Goal: Task Accomplishment & Management: Use online tool/utility

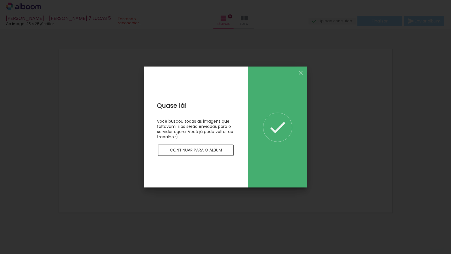
drag, startPoint x: 0, startPoint y: 0, endPoint x: 209, endPoint y: 151, distance: 257.3
click at [0, 0] on slot "Continuar para o álbum" at bounding box center [0, 0] width 0 height 0
click at [209, 151] on quentale-layouter at bounding box center [225, 131] width 340 height 170
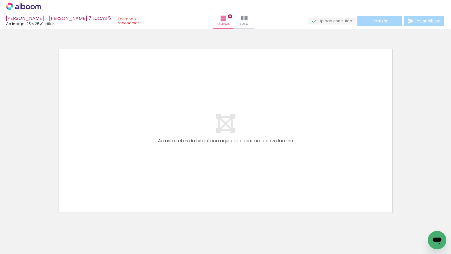
scroll to position [0, 759]
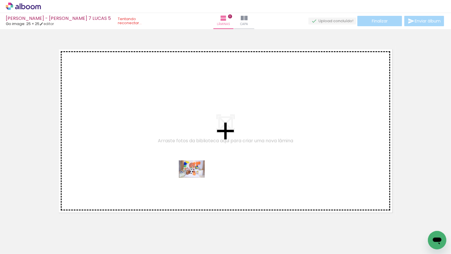
drag, startPoint x: 204, startPoint y: 236, endPoint x: 196, endPoint y: 176, distance: 60.7
click at [196, 176] on quentale-workspace at bounding box center [225, 127] width 451 height 254
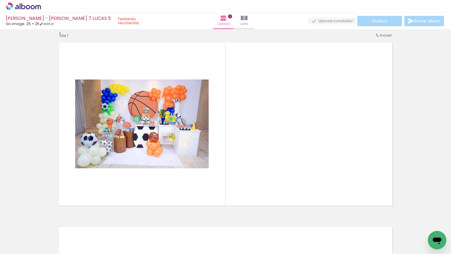
scroll to position [7, 0]
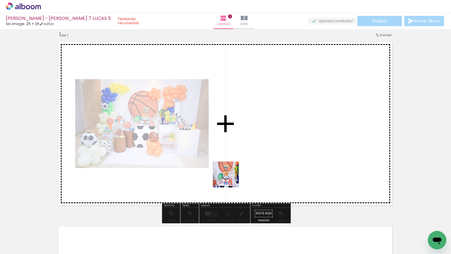
drag, startPoint x: 230, startPoint y: 179, endPoint x: 245, endPoint y: 191, distance: 19.6
click at [230, 162] on quentale-workspace at bounding box center [225, 127] width 451 height 254
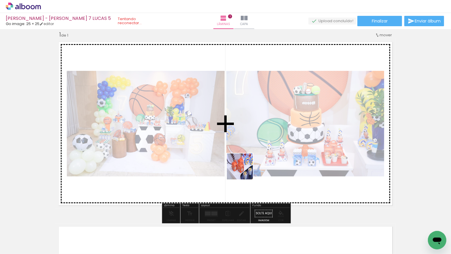
drag, startPoint x: 259, startPoint y: 202, endPoint x: 276, endPoint y: 215, distance: 21.2
click at [244, 171] on quentale-workspace at bounding box center [225, 127] width 451 height 254
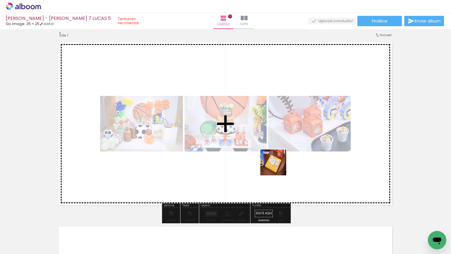
drag, startPoint x: 290, startPoint y: 202, endPoint x: 341, endPoint y: 227, distance: 57.2
click at [277, 167] on quentale-workspace at bounding box center [225, 127] width 451 height 254
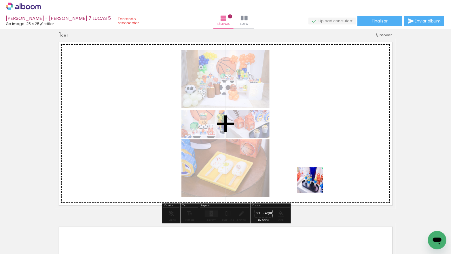
drag, startPoint x: 340, startPoint y: 235, endPoint x: 311, endPoint y: 178, distance: 64.1
click at [311, 178] on quentale-workspace at bounding box center [225, 127] width 451 height 254
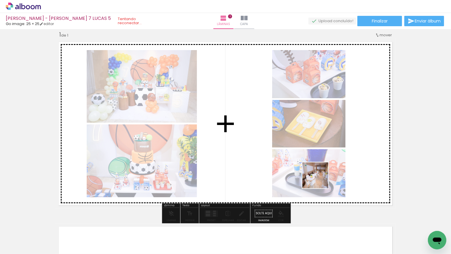
drag, startPoint x: 333, startPoint y: 190, endPoint x: 389, endPoint y: 230, distance: 69.3
click at [318, 178] on quentale-workspace at bounding box center [225, 127] width 451 height 254
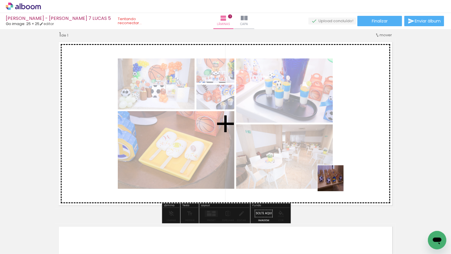
drag, startPoint x: 338, startPoint y: 187, endPoint x: 311, endPoint y: 218, distance: 41.4
click at [335, 182] on quentale-workspace at bounding box center [225, 127] width 451 height 254
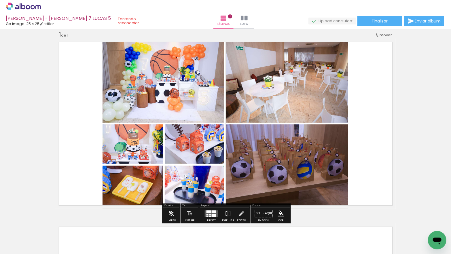
click at [25, 237] on input "Todas as fotos" at bounding box center [16, 236] width 22 height 5
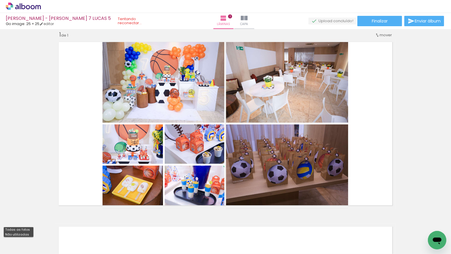
click at [0, 0] on slot "Não utilizadas" at bounding box center [0, 0] width 0 height 0
type input "Não utilizadas"
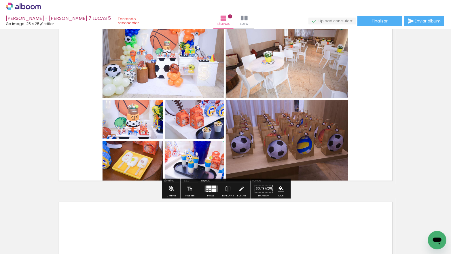
scroll to position [36, 0]
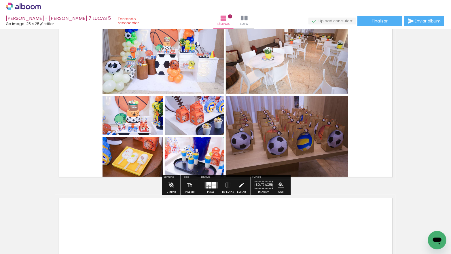
click at [212, 184] on div at bounding box center [214, 183] width 5 height 3
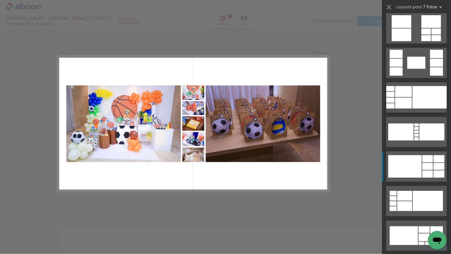
scroll to position [291, 0]
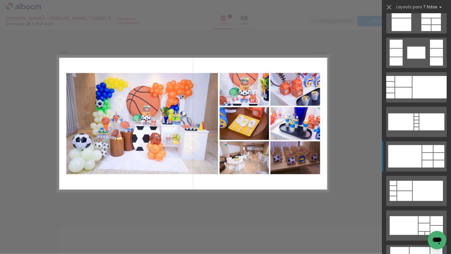
click at [408, 155] on div at bounding box center [404, 156] width 33 height 22
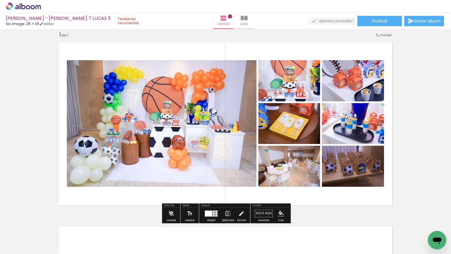
click at [228, 214] on iron-icon at bounding box center [228, 214] width 6 height 12
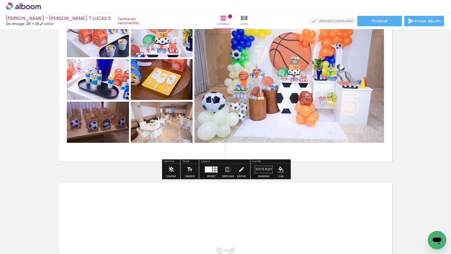
scroll to position [52, 0]
click at [21, 239] on div at bounding box center [8, 234] width 26 height 17
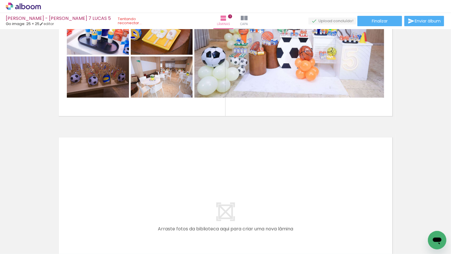
scroll to position [104, 0]
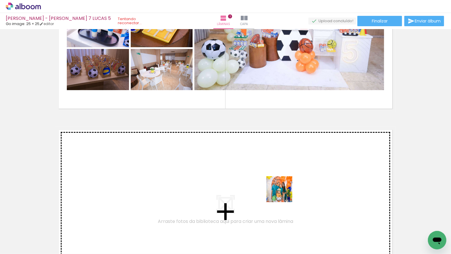
drag, startPoint x: 294, startPoint y: 234, endPoint x: 283, endPoint y: 193, distance: 42.0
click at [283, 193] on quentale-workspace at bounding box center [225, 127] width 451 height 254
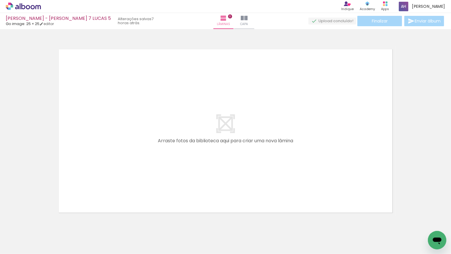
scroll to position [0, 802]
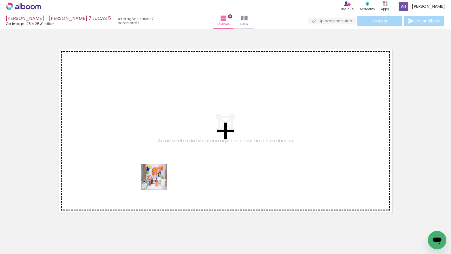
drag, startPoint x: 161, startPoint y: 236, endPoint x: 159, endPoint y: 180, distance: 55.6
click at [157, 172] on quentale-workspace at bounding box center [225, 127] width 451 height 254
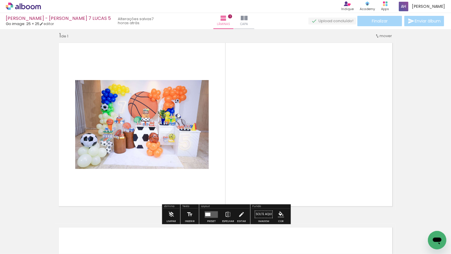
scroll to position [7, 0]
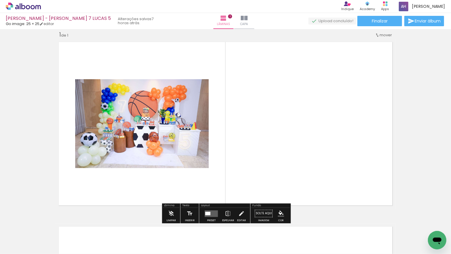
click at [27, 235] on input "Todas as fotos" at bounding box center [16, 236] width 22 height 5
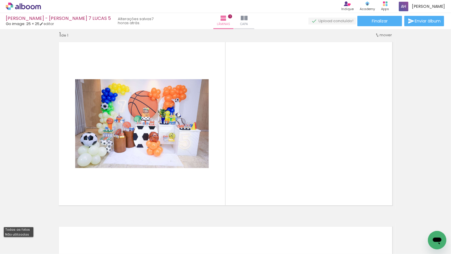
click at [28, 233] on paper-item "Não utilizadas" at bounding box center [19, 234] width 30 height 5
type input "Não utilizadas"
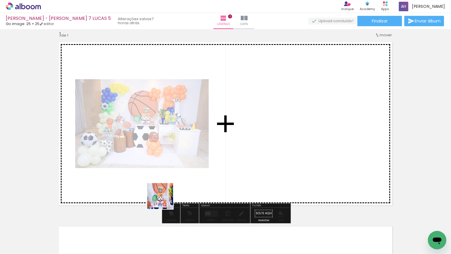
drag, startPoint x: 164, startPoint y: 205, endPoint x: 166, endPoint y: 211, distance: 6.0
click at [165, 192] on quentale-workspace at bounding box center [225, 127] width 451 height 254
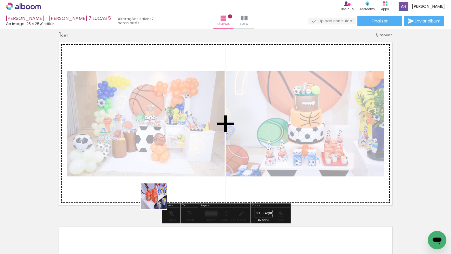
drag, startPoint x: 161, startPoint y: 232, endPoint x: 165, endPoint y: 215, distance: 17.6
click at [155, 181] on quentale-workspace at bounding box center [225, 127] width 451 height 254
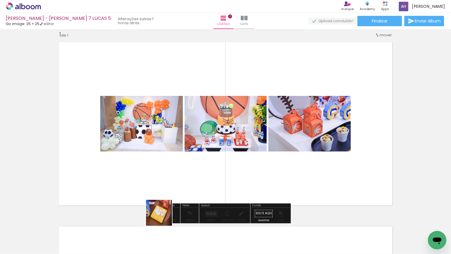
drag, startPoint x: 164, startPoint y: 234, endPoint x: 163, endPoint y: 189, distance: 44.9
click at [162, 189] on quentale-workspace at bounding box center [225, 127] width 451 height 254
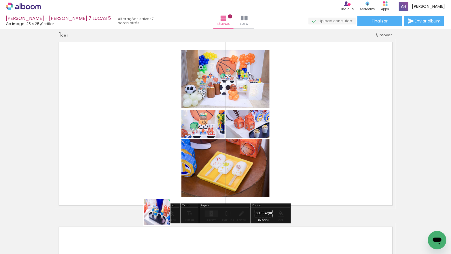
drag, startPoint x: 161, startPoint y: 216, endPoint x: 169, endPoint y: 227, distance: 13.0
click at [158, 191] on quentale-workspace at bounding box center [225, 127] width 451 height 254
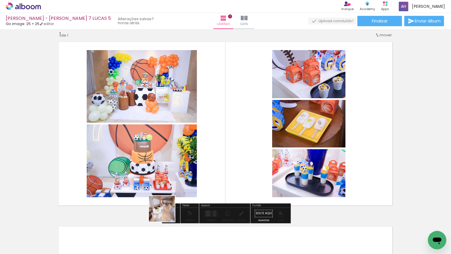
drag, startPoint x: 165, startPoint y: 225, endPoint x: 173, endPoint y: 208, distance: 17.9
click at [168, 187] on quentale-workspace at bounding box center [225, 127] width 451 height 254
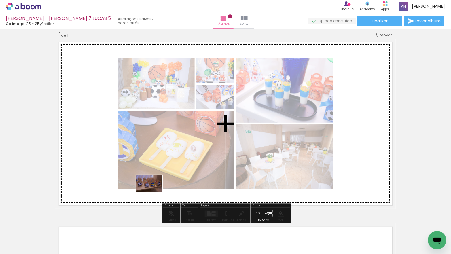
drag, startPoint x: 161, startPoint y: 212, endPoint x: 153, endPoint y: 187, distance: 27.1
click at [152, 187] on quentale-workspace at bounding box center [225, 127] width 451 height 254
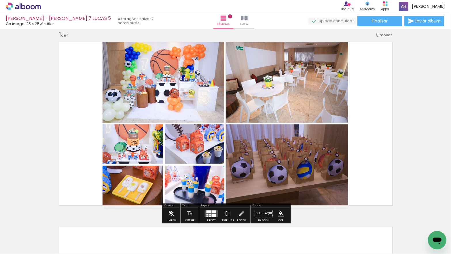
click at [213, 212] on div at bounding box center [214, 211] width 5 height 3
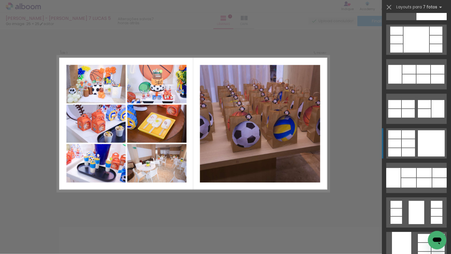
scroll to position [1962, 0]
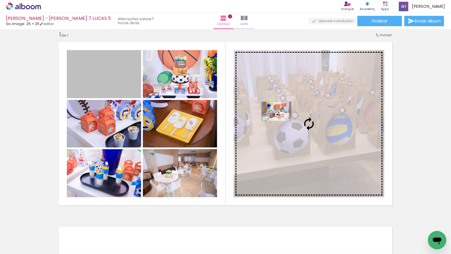
drag, startPoint x: 113, startPoint y: 76, endPoint x: 278, endPoint y: 111, distance: 169.2
click at [0, 0] on slot at bounding box center [0, 0] width 0 height 0
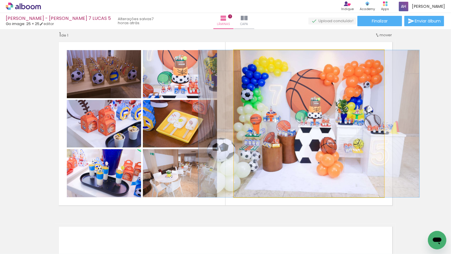
click at [293, 115] on quentale-photo at bounding box center [309, 123] width 150 height 147
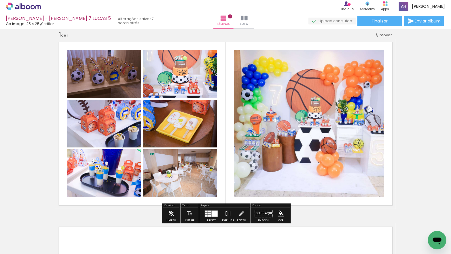
click at [209, 212] on quentale-layouter at bounding box center [211, 213] width 13 height 7
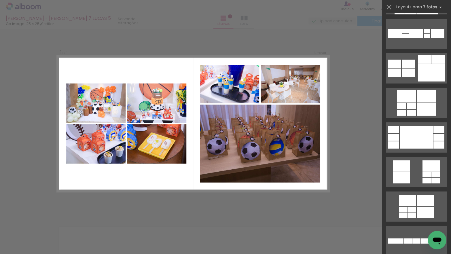
scroll to position [0, 0]
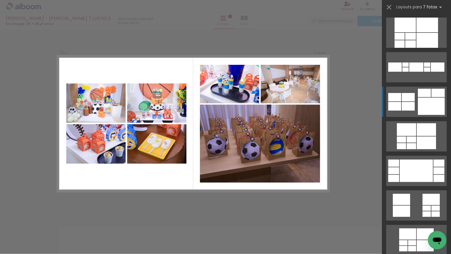
click at [411, 72] on div at bounding box center [416, 66] width 14 height 9
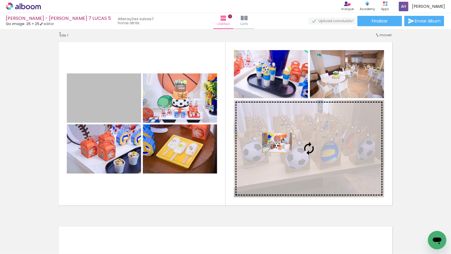
drag, startPoint x: 116, startPoint y: 103, endPoint x: 281, endPoint y: 143, distance: 169.8
click at [0, 0] on slot at bounding box center [0, 0] width 0 height 0
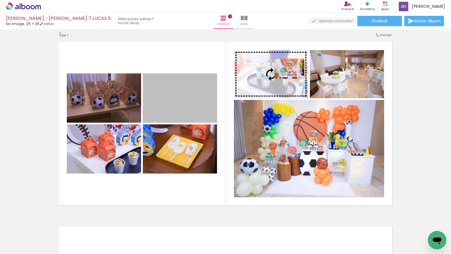
drag, startPoint x: 182, startPoint y: 99, endPoint x: 284, endPoint y: 69, distance: 105.8
click at [0, 0] on slot at bounding box center [0, 0] width 0 height 0
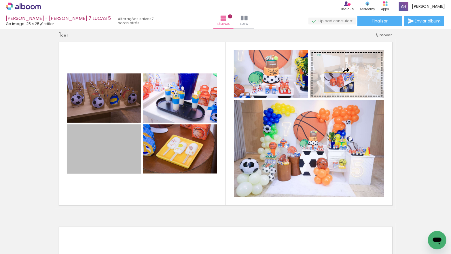
drag, startPoint x: 126, startPoint y: 148, endPoint x: 340, endPoint y: 81, distance: 223.4
click at [0, 0] on slot at bounding box center [0, 0] width 0 height 0
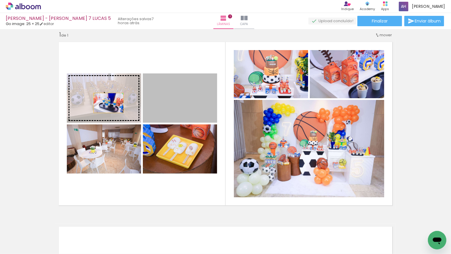
drag, startPoint x: 172, startPoint y: 110, endPoint x: 125, endPoint y: 109, distance: 47.5
click at [0, 0] on slot at bounding box center [0, 0] width 0 height 0
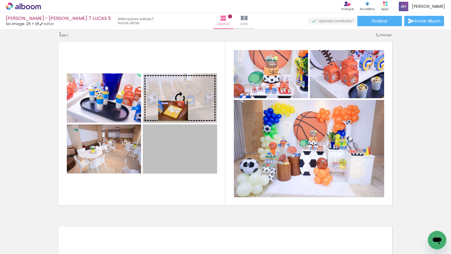
drag, startPoint x: 171, startPoint y: 154, endPoint x: 173, endPoint y: 111, distance: 43.5
click at [0, 0] on slot at bounding box center [0, 0] width 0 height 0
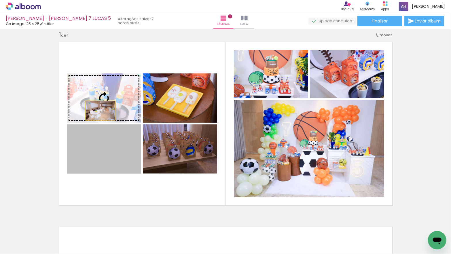
drag, startPoint x: 102, startPoint y: 156, endPoint x: 100, endPoint y: 106, distance: 49.3
click at [0, 0] on slot at bounding box center [0, 0] width 0 height 0
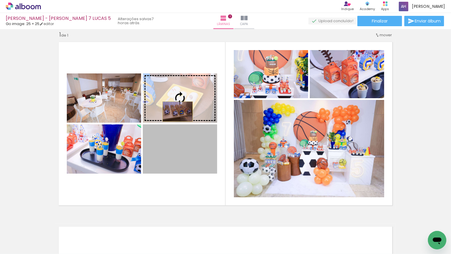
drag, startPoint x: 177, startPoint y: 158, endPoint x: 178, endPoint y: 111, distance: 46.6
click at [0, 0] on slot at bounding box center [0, 0] width 0 height 0
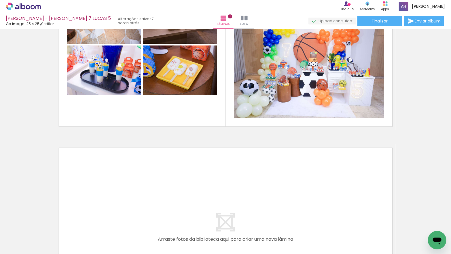
scroll to position [0, 1509]
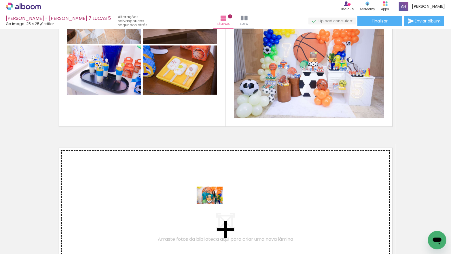
drag, startPoint x: 226, startPoint y: 229, endPoint x: 228, endPoint y: 218, distance: 11.3
click at [214, 204] on quentale-workspace at bounding box center [225, 127] width 451 height 254
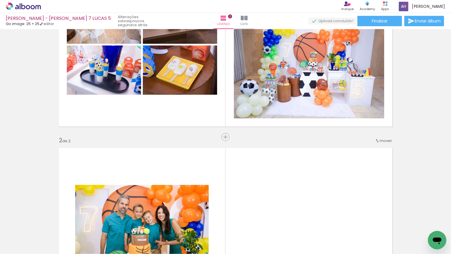
scroll to position [192, 0]
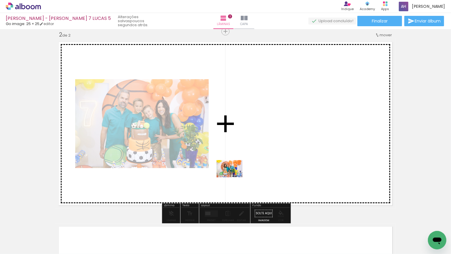
drag, startPoint x: 233, startPoint y: 231, endPoint x: 234, endPoint y: 178, distance: 53.0
click at [234, 177] on quentale-workspace at bounding box center [225, 127] width 451 height 254
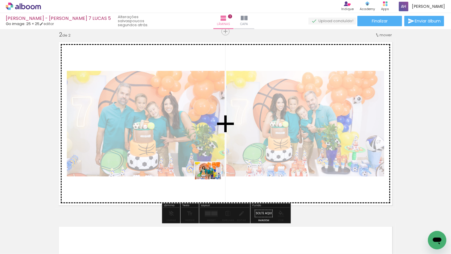
drag, startPoint x: 227, startPoint y: 232, endPoint x: 212, endPoint y: 179, distance: 54.6
click at [212, 179] on quentale-workspace at bounding box center [225, 127] width 451 height 254
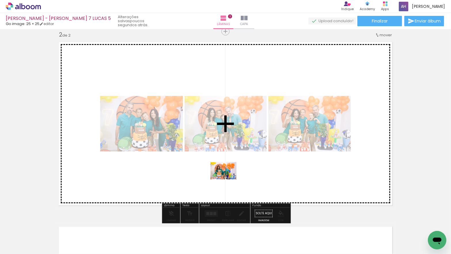
drag, startPoint x: 227, startPoint y: 206, endPoint x: 228, endPoint y: 179, distance: 26.2
click at [228, 179] on quentale-workspace at bounding box center [225, 127] width 451 height 254
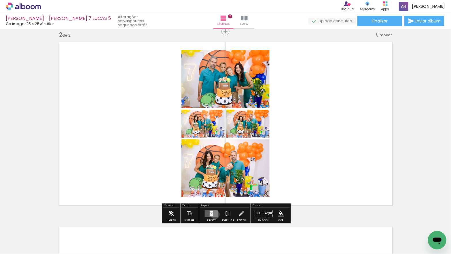
click at [214, 214] on quentale-layouter at bounding box center [211, 213] width 13 height 7
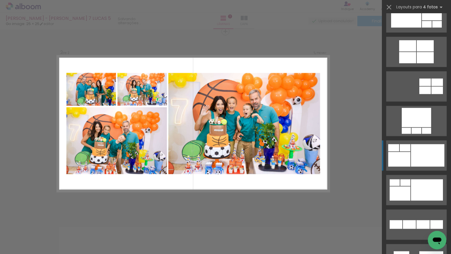
scroll to position [400, 0]
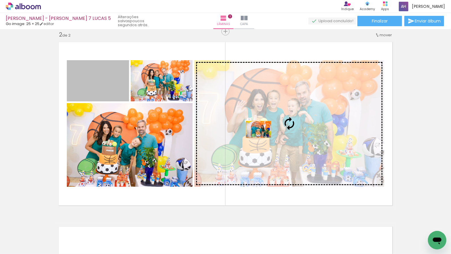
drag, startPoint x: 101, startPoint y: 82, endPoint x: 260, endPoint y: 129, distance: 166.0
click at [0, 0] on slot at bounding box center [0, 0] width 0 height 0
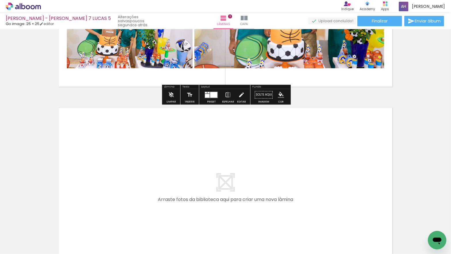
scroll to position [315, 0]
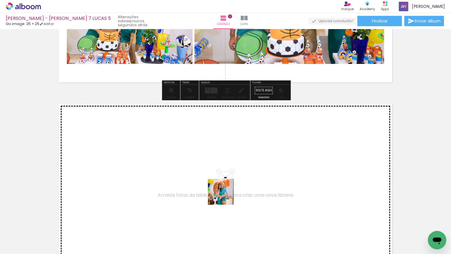
drag, startPoint x: 226, startPoint y: 219, endPoint x: 254, endPoint y: 232, distance: 31.3
click at [225, 195] on quentale-workspace at bounding box center [225, 127] width 451 height 254
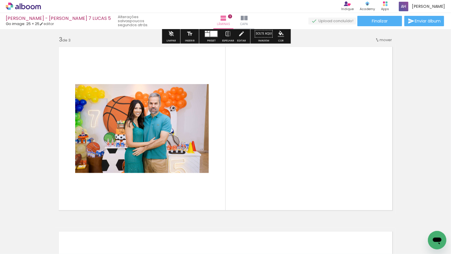
scroll to position [376, 0]
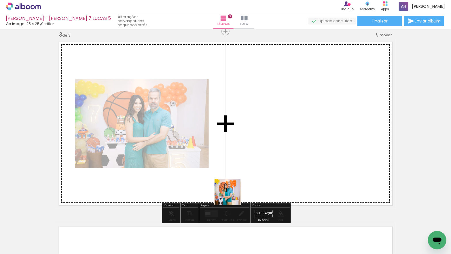
drag, startPoint x: 233, startPoint y: 233, endPoint x: 237, endPoint y: 185, distance: 47.9
click at [233, 176] on quentale-workspace at bounding box center [225, 127] width 451 height 254
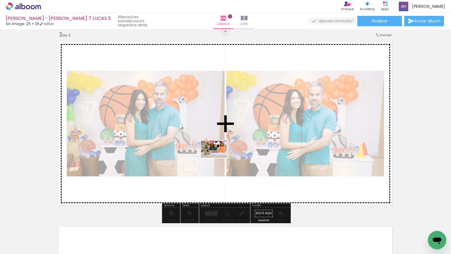
drag, startPoint x: 229, startPoint y: 233, endPoint x: 219, endPoint y: 158, distance: 75.2
click at [218, 158] on quentale-workspace at bounding box center [225, 127] width 451 height 254
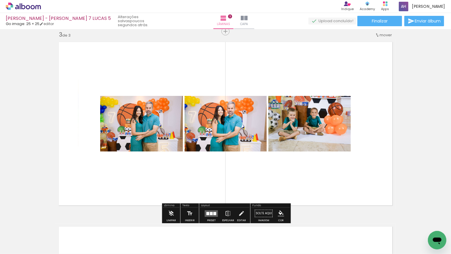
click at [210, 212] on div at bounding box center [211, 213] width 3 height 3
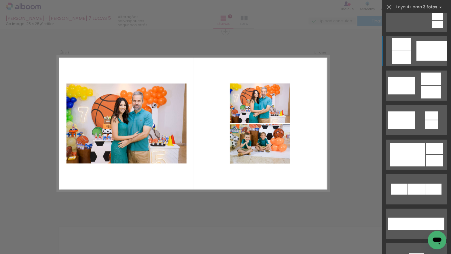
scroll to position [184, 0]
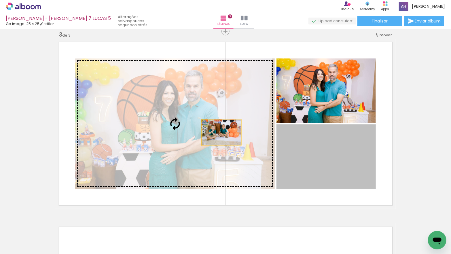
drag, startPoint x: 318, startPoint y: 149, endPoint x: 221, endPoint y: 132, distance: 97.9
click at [0, 0] on slot at bounding box center [0, 0] width 0 height 0
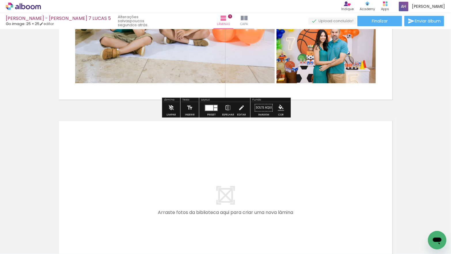
scroll to position [484, 0]
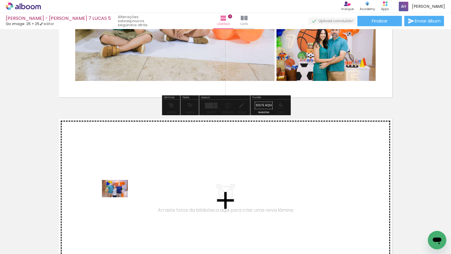
click at [119, 197] on quentale-workspace at bounding box center [225, 127] width 451 height 254
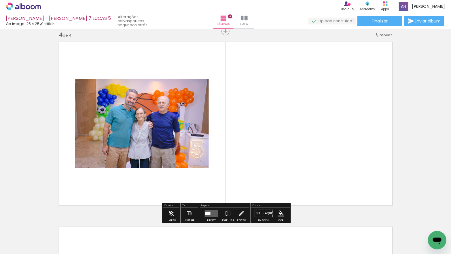
scroll to position [0, 1075]
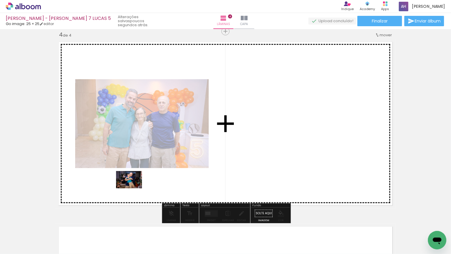
drag, startPoint x: 106, startPoint y: 236, endPoint x: 128, endPoint y: 203, distance: 38.6
click at [133, 188] on quentale-workspace at bounding box center [225, 127] width 451 height 254
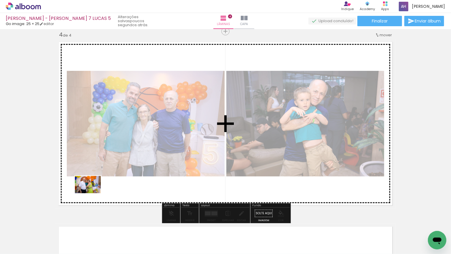
drag, startPoint x: 75, startPoint y: 236, endPoint x: 88, endPoint y: 204, distance: 34.1
click at [92, 193] on quentale-workspace at bounding box center [225, 127] width 451 height 254
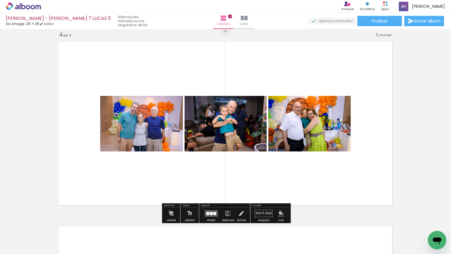
scroll to position [0, 1019]
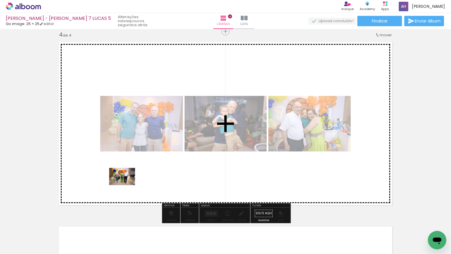
drag, startPoint x: 107, startPoint y: 229, endPoint x: 122, endPoint y: 195, distance: 36.1
click at [127, 185] on quentale-workspace at bounding box center [225, 127] width 451 height 254
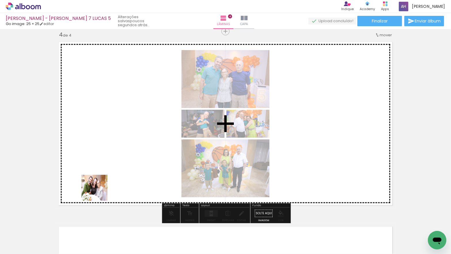
drag, startPoint x: 73, startPoint y: 233, endPoint x: 80, endPoint y: 225, distance: 10.8
click at [107, 184] on quentale-workspace at bounding box center [225, 127] width 451 height 254
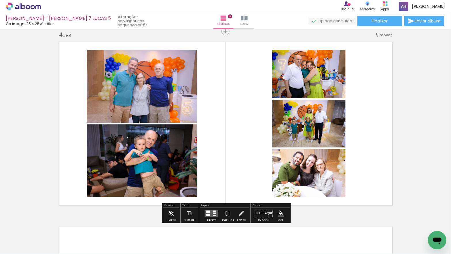
scroll to position [0, 976]
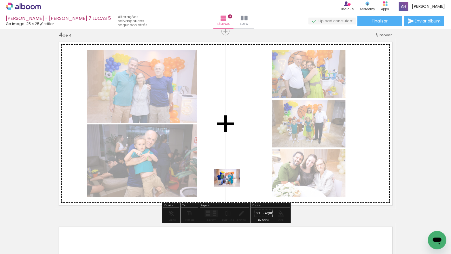
drag, startPoint x: 79, startPoint y: 237, endPoint x: 167, endPoint y: 198, distance: 96.0
click at [231, 187] on quentale-workspace at bounding box center [225, 127] width 451 height 254
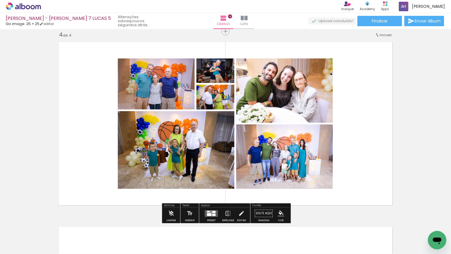
scroll to position [0, 939]
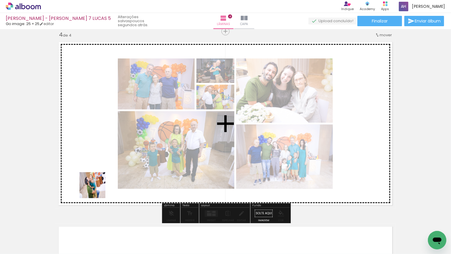
drag, startPoint x: 96, startPoint y: 199, endPoint x: 93, endPoint y: 195, distance: 5.0
click at [97, 187] on quentale-workspace at bounding box center [225, 127] width 451 height 254
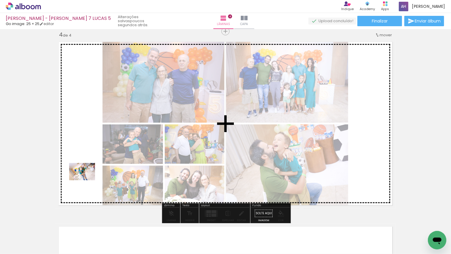
drag, startPoint x: 59, startPoint y: 227, endPoint x: 86, endPoint y: 180, distance: 54.4
click at [86, 180] on quentale-workspace at bounding box center [225, 127] width 451 height 254
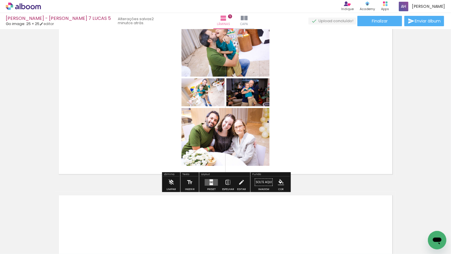
scroll to position [790, 0]
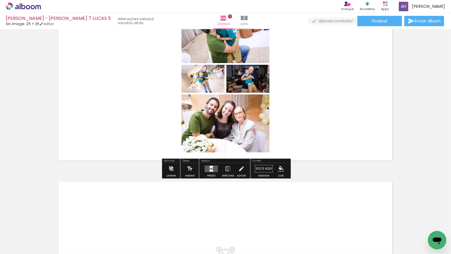
click at [211, 170] on div at bounding box center [211, 170] width 3 height 2
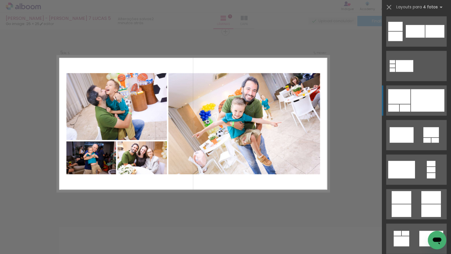
scroll to position [1589, 0]
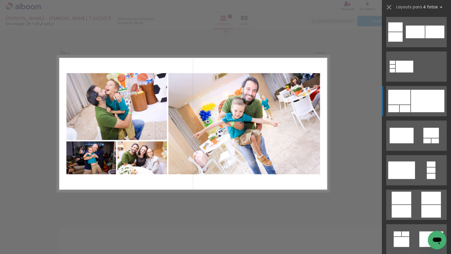
click at [409, 161] on div at bounding box center [401, 170] width 27 height 18
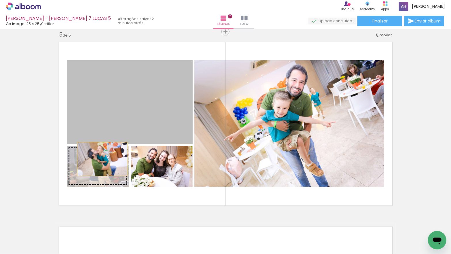
drag, startPoint x: 135, startPoint y: 108, endPoint x: 138, endPoint y: 153, distance: 45.3
click at [0, 0] on slot at bounding box center [0, 0] width 0 height 0
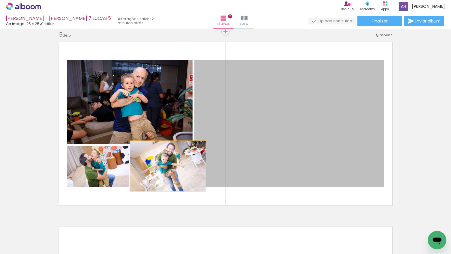
drag, startPoint x: 237, startPoint y: 147, endPoint x: 168, endPoint y: 166, distance: 71.8
click at [0, 0] on slot at bounding box center [0, 0] width 0 height 0
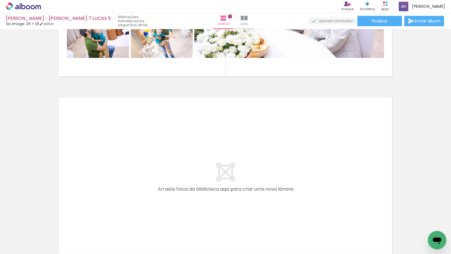
scroll to position [877, 0]
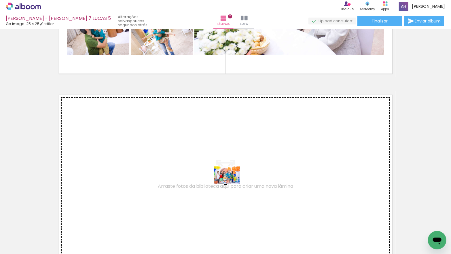
drag, startPoint x: 237, startPoint y: 234, endPoint x: 231, endPoint y: 183, distance: 51.0
click at [231, 183] on quentale-workspace at bounding box center [225, 127] width 451 height 254
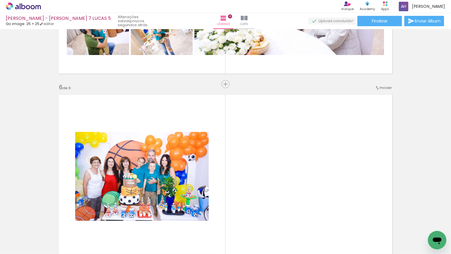
scroll to position [930, 0]
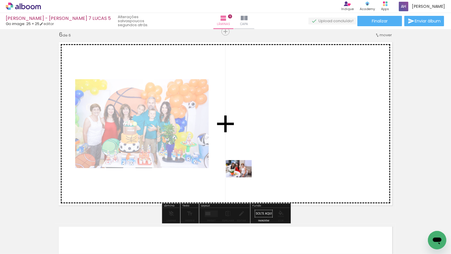
drag, startPoint x: 239, startPoint y: 233, endPoint x: 254, endPoint y: 212, distance: 26.3
click at [243, 178] on quentale-workspace at bounding box center [225, 127] width 451 height 254
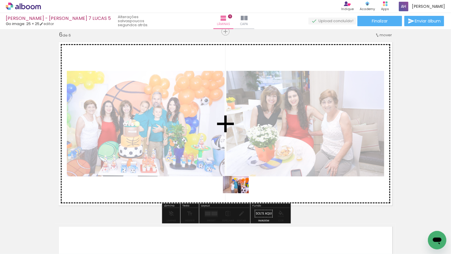
drag, startPoint x: 241, startPoint y: 231, endPoint x: 241, endPoint y: 192, distance: 39.1
click at [240, 192] on quentale-workspace at bounding box center [225, 127] width 451 height 254
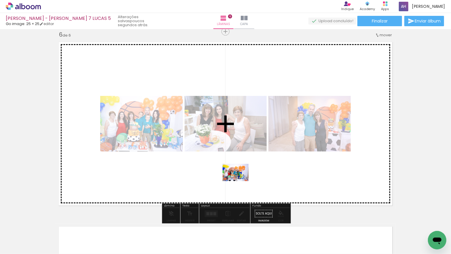
drag, startPoint x: 240, startPoint y: 210, endPoint x: 240, endPoint y: 181, distance: 29.4
click at [240, 181] on quentale-workspace at bounding box center [225, 127] width 451 height 254
